Goal: Information Seeking & Learning: Learn about a topic

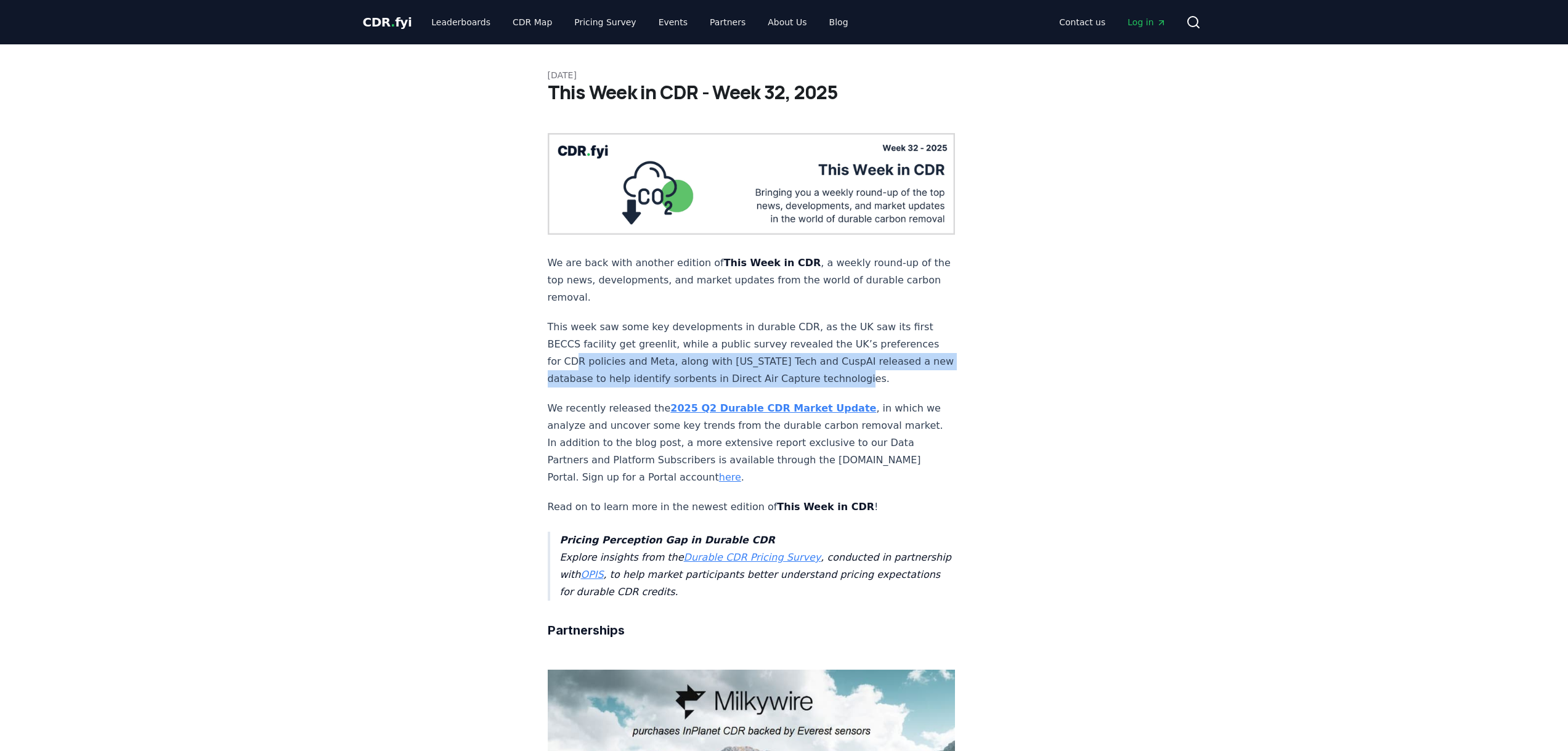
drag, startPoint x: 578, startPoint y: 350, endPoint x: 938, endPoint y: 360, distance: 360.1
click at [714, 402] on strong "2025 Q2 Durable CDR Market Update" at bounding box center [773, 408] width 206 height 12
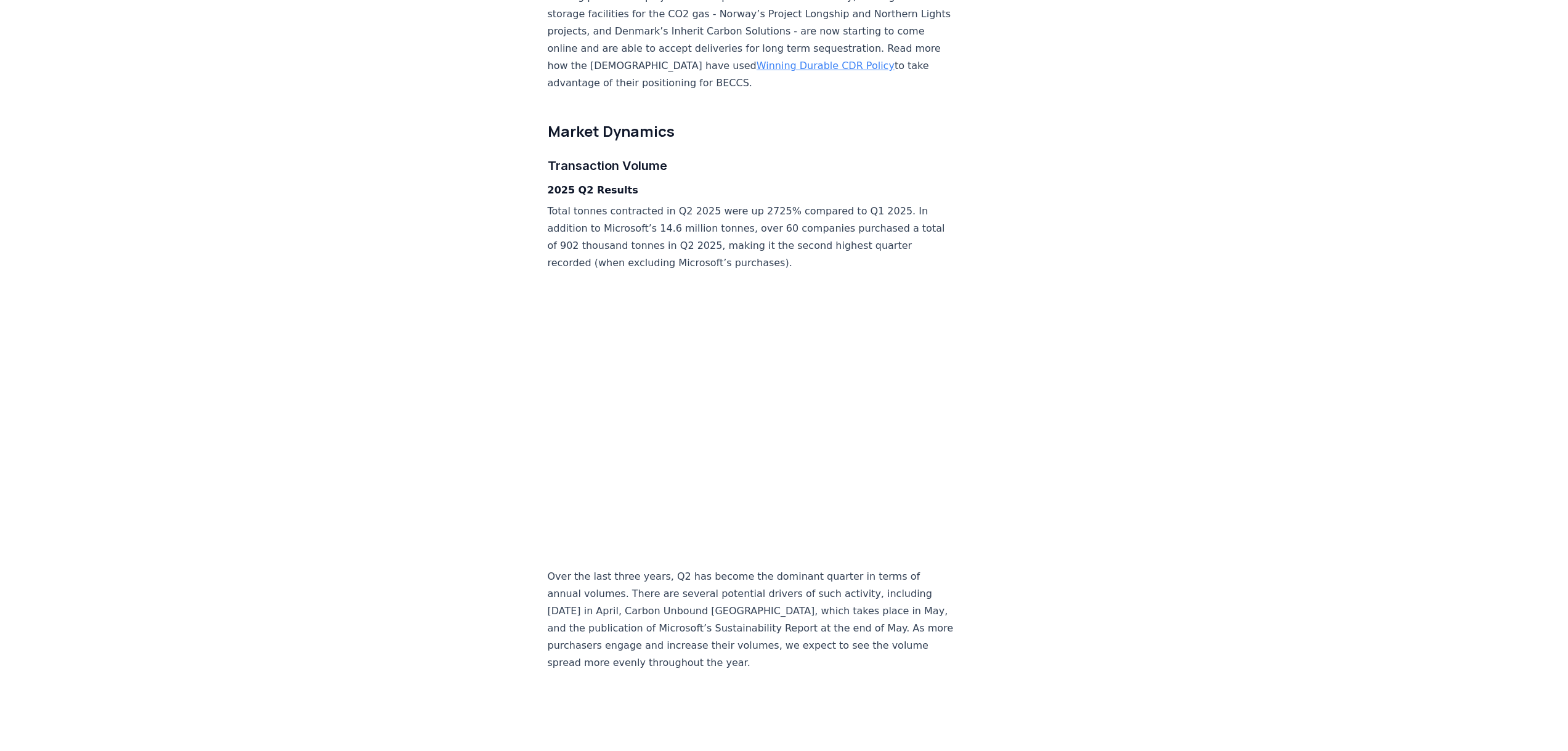
scroll to position [2096, 0]
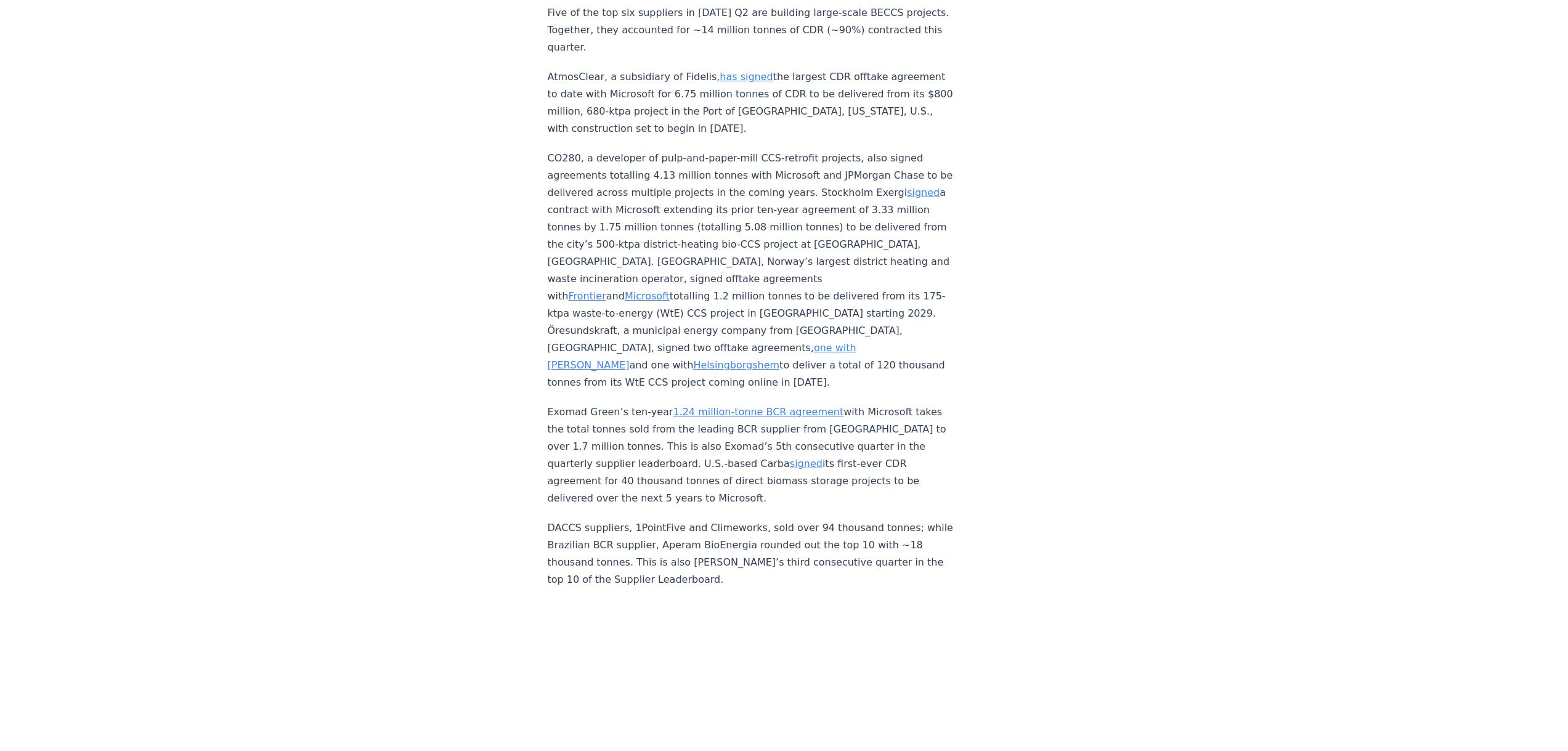
scroll to position [4376, 0]
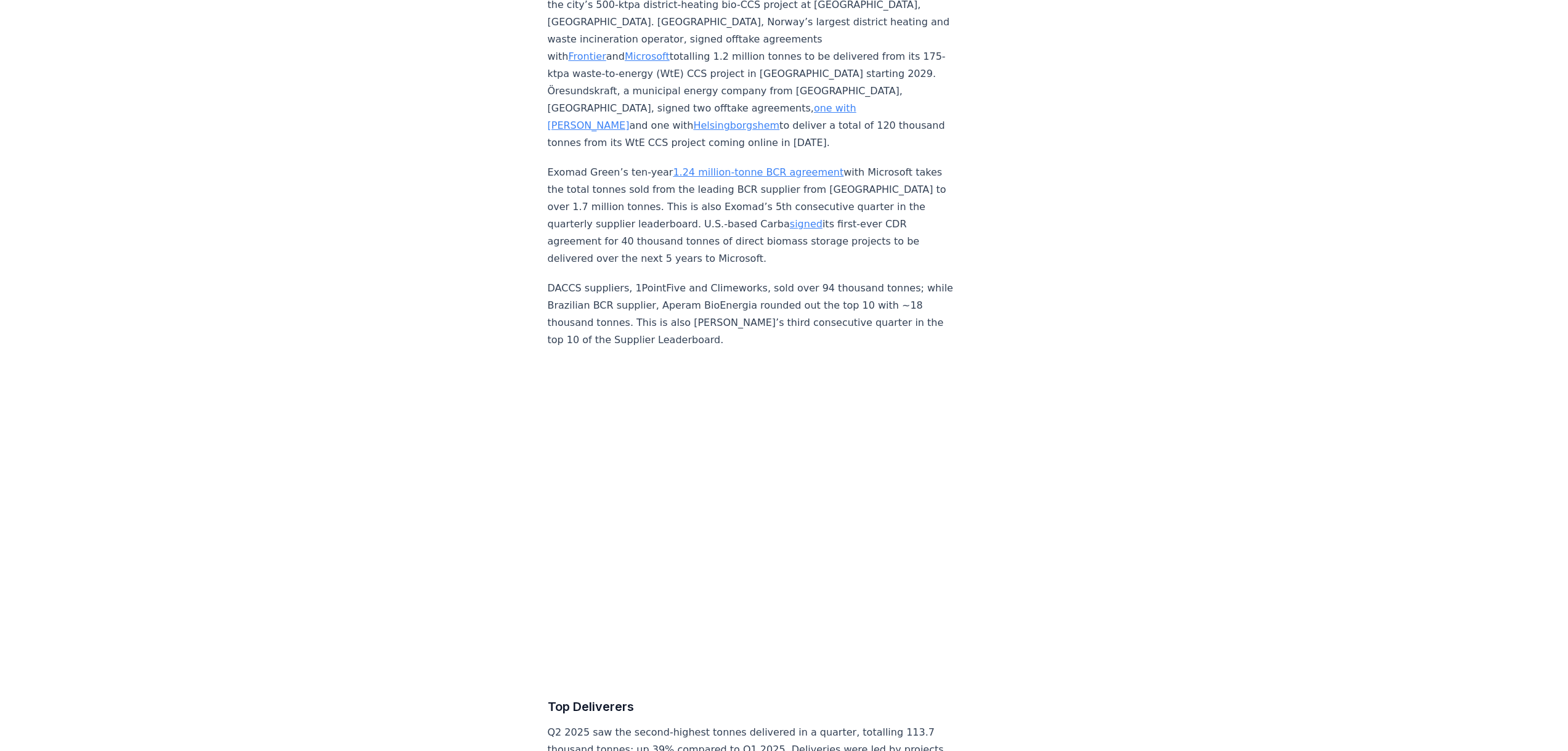
scroll to position [4500, 0]
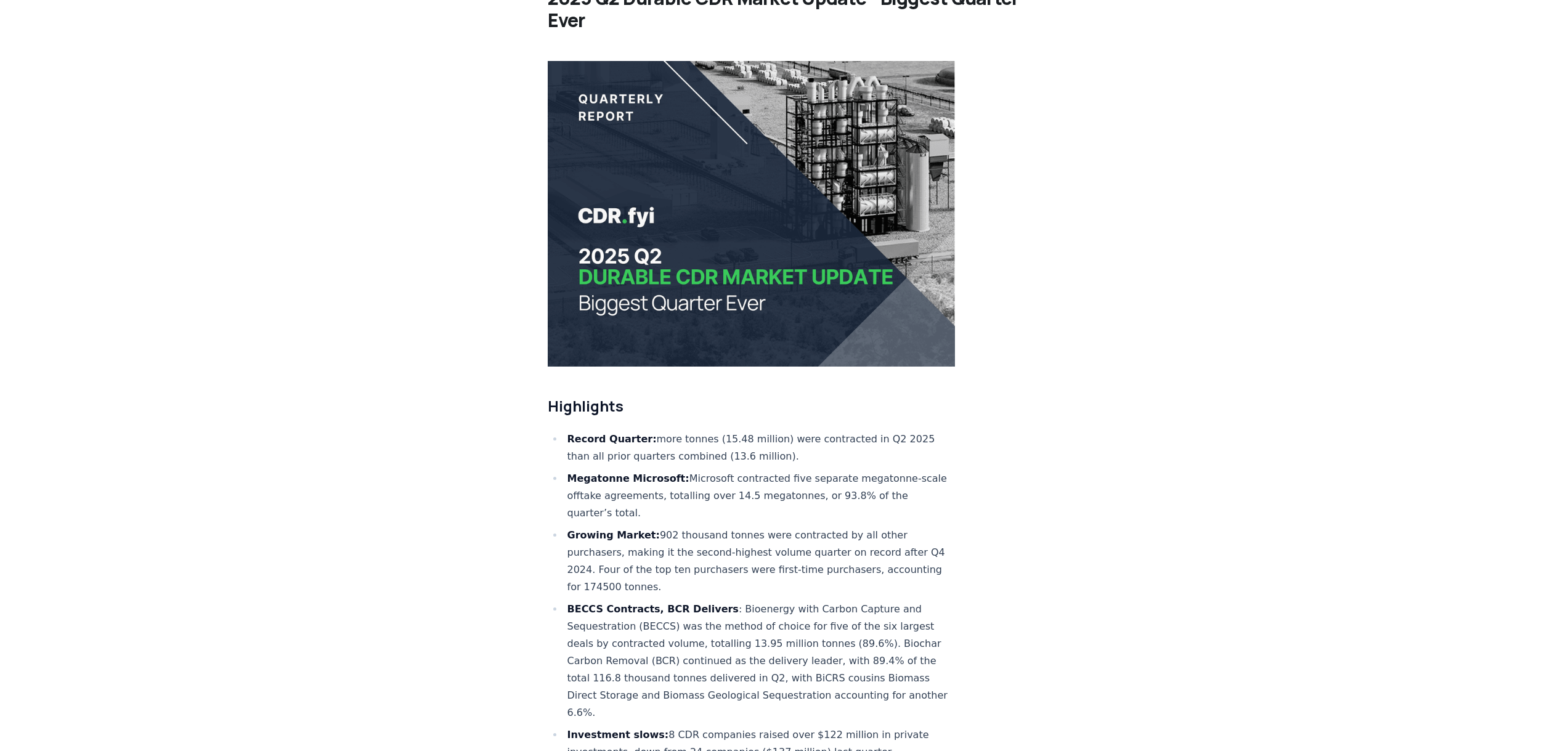
scroll to position [0, 0]
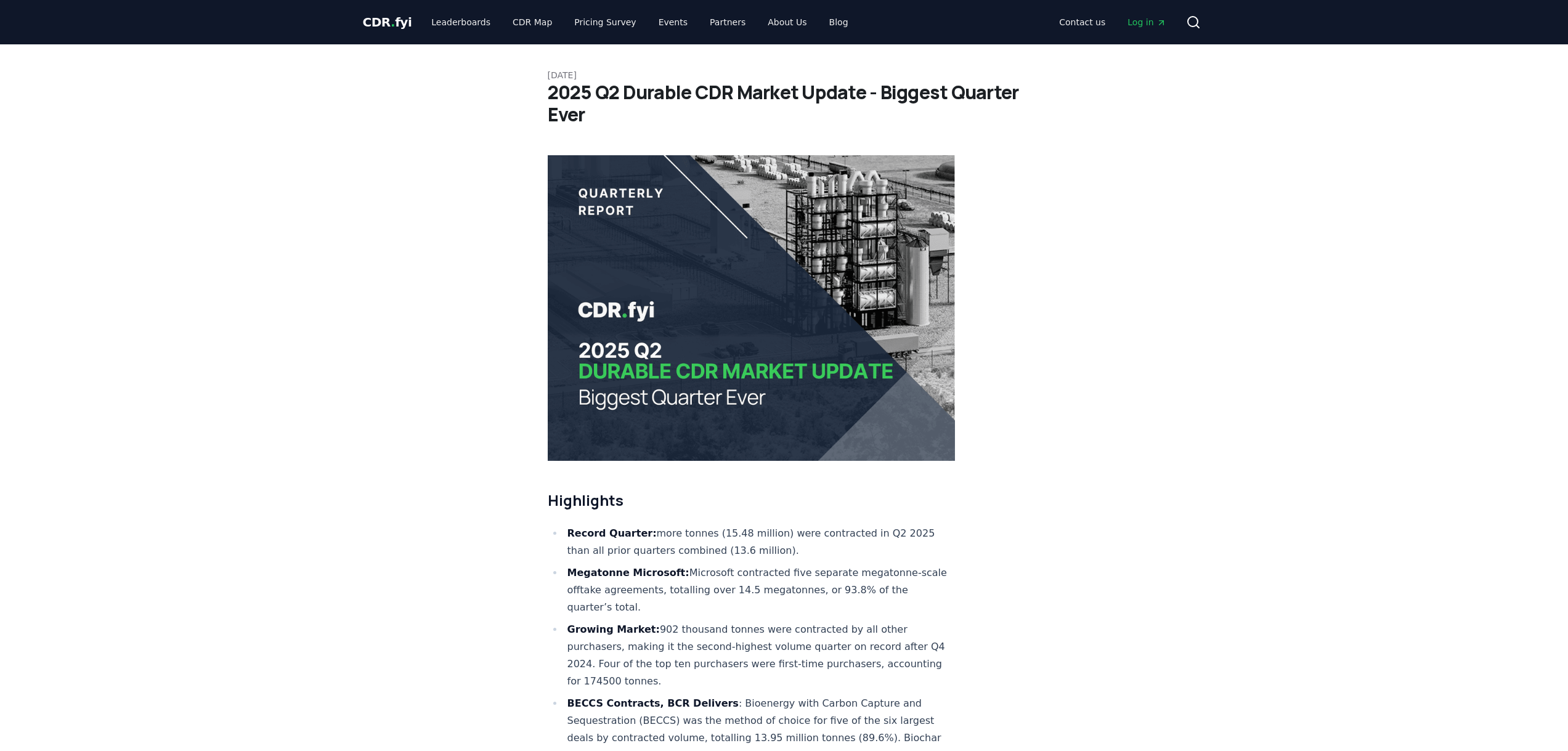
click at [397, 15] on span "CDR . fyi" at bounding box center [388, 22] width 49 height 15
